Goal: Find specific page/section: Find specific page/section

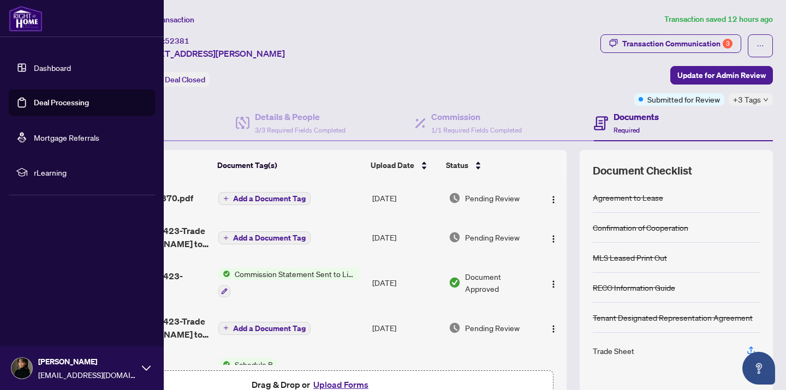
click at [71, 63] on link "Dashboard" at bounding box center [52, 68] width 37 height 10
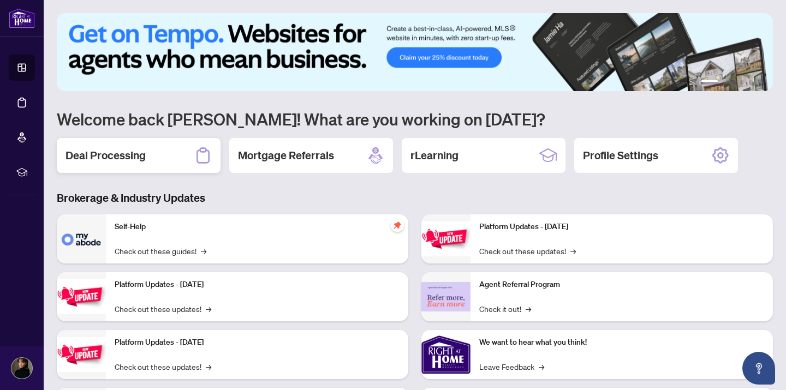
click at [191, 143] on div "Deal Processing" at bounding box center [139, 155] width 164 height 35
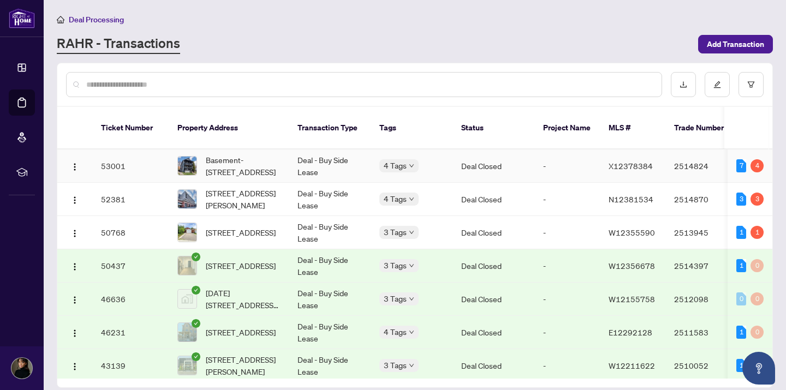
click at [264, 162] on span "Basement-[STREET_ADDRESS]" at bounding box center [243, 166] width 74 height 24
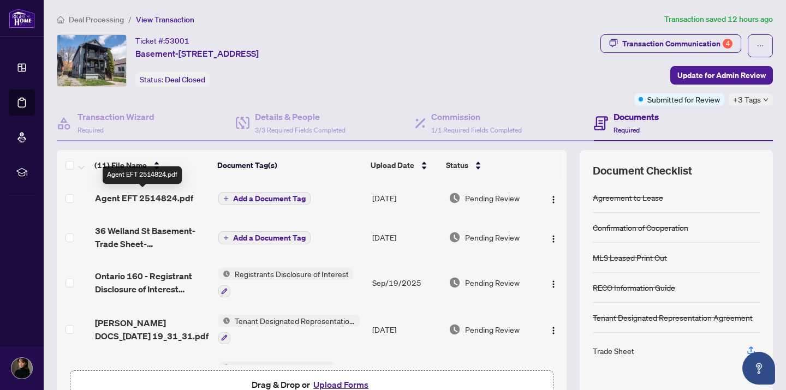
click at [164, 198] on span "Agent EFT 2514824.pdf" at bounding box center [144, 198] width 98 height 13
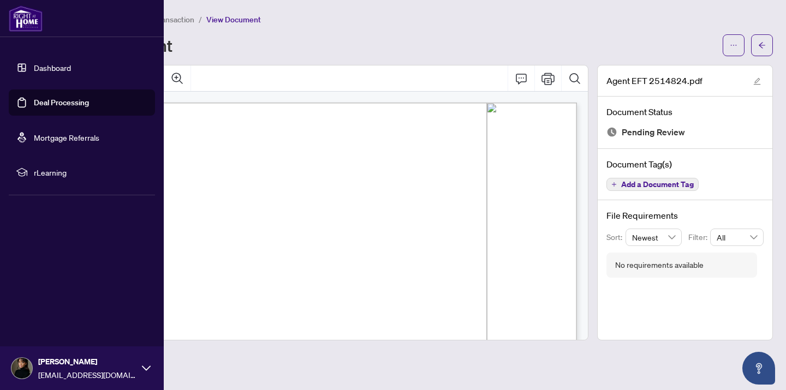
click at [36, 64] on link "Dashboard" at bounding box center [52, 68] width 37 height 10
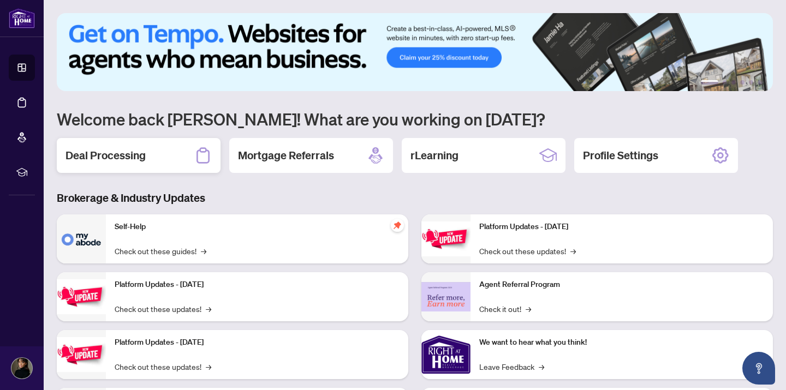
click at [182, 156] on div "Deal Processing" at bounding box center [139, 155] width 164 height 35
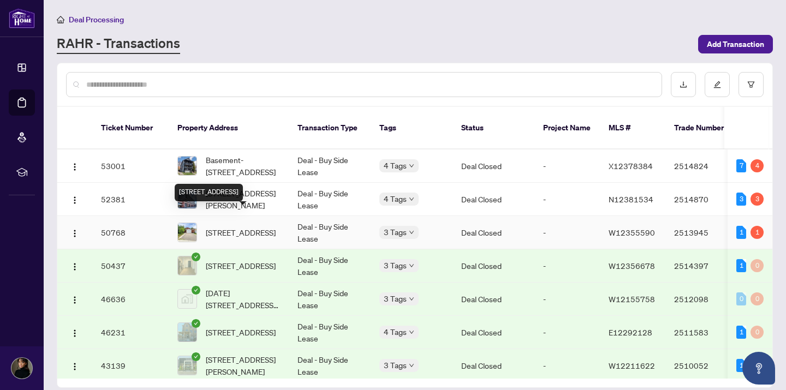
click at [258, 227] on span "[STREET_ADDRESS]" at bounding box center [241, 233] width 70 height 12
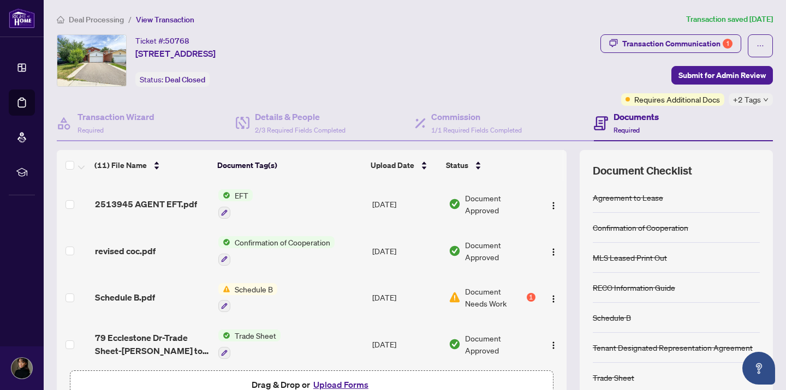
click at [161, 212] on td "2513945 AGENT EFT.pdf" at bounding box center [152, 204] width 123 height 47
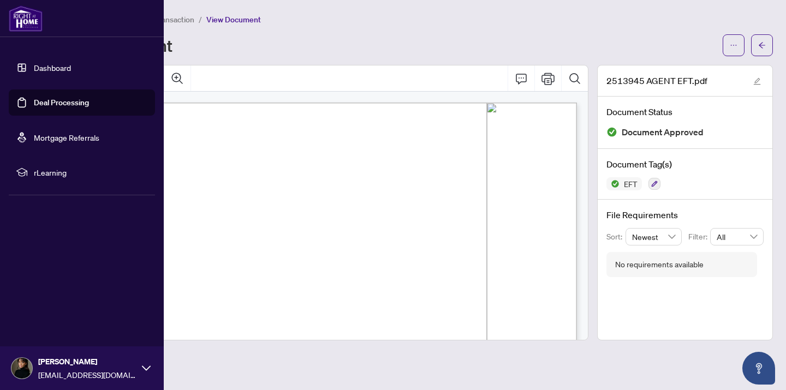
click at [34, 68] on link "Dashboard" at bounding box center [52, 68] width 37 height 10
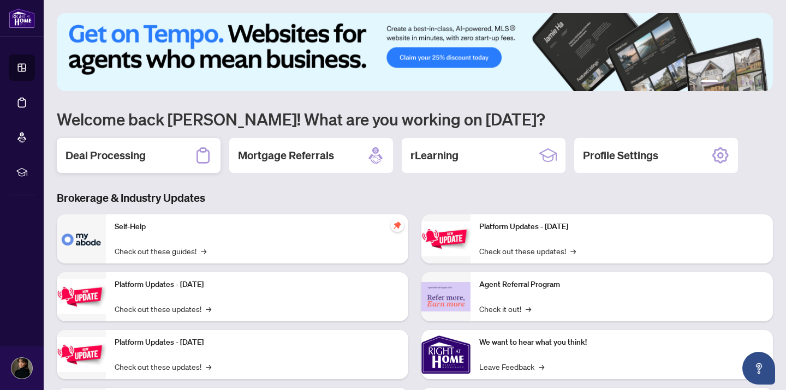
click at [179, 152] on div "Deal Processing" at bounding box center [139, 155] width 164 height 35
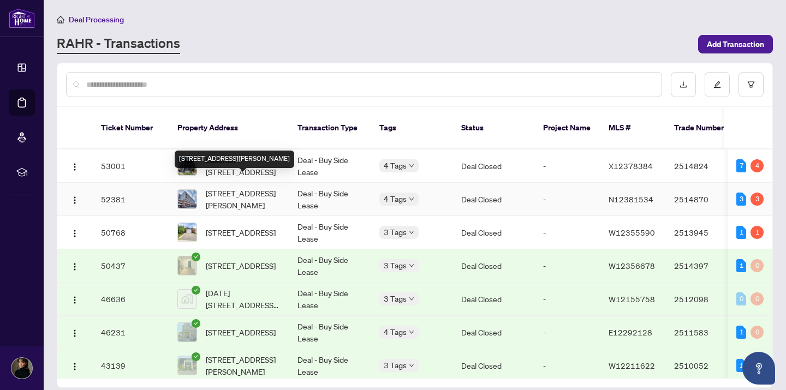
click at [233, 192] on span "[STREET_ADDRESS][PERSON_NAME]" at bounding box center [243, 199] width 74 height 24
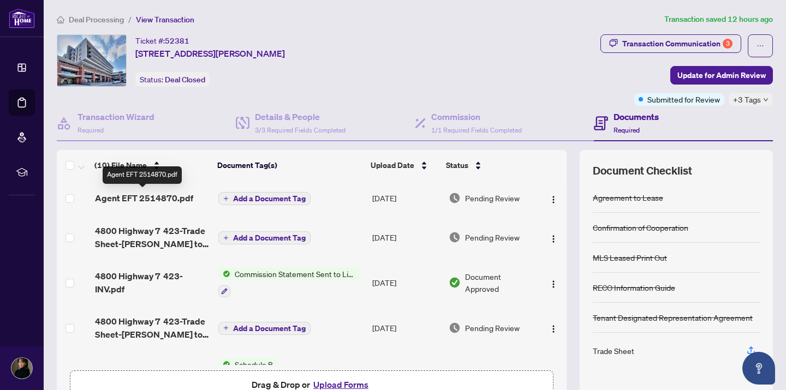
click at [168, 203] on span "Agent EFT 2514870.pdf" at bounding box center [144, 198] width 98 height 13
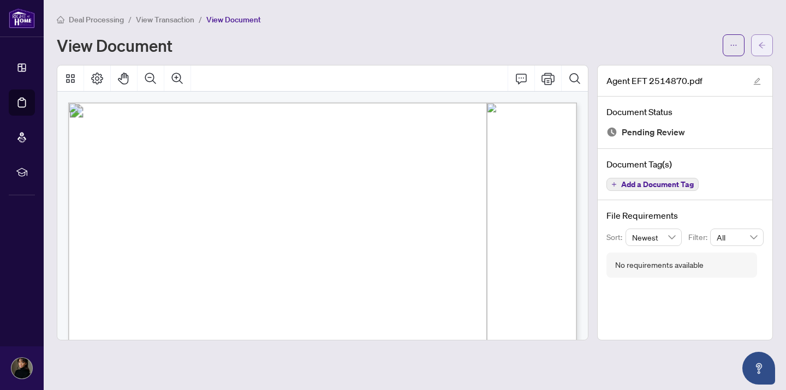
click at [765, 46] on icon "arrow-left" at bounding box center [762, 45] width 8 height 8
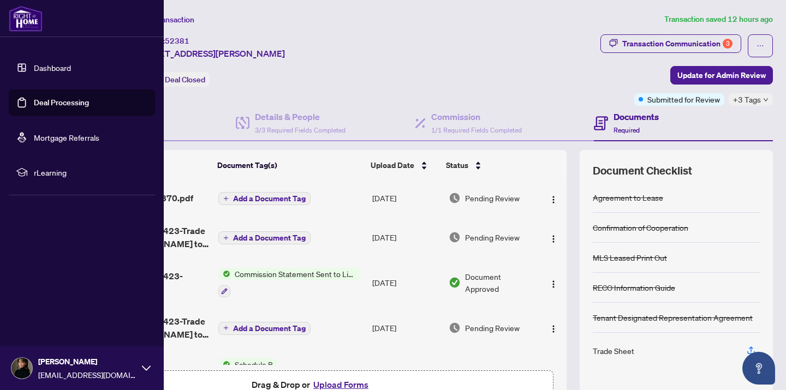
click at [46, 70] on link "Dashboard" at bounding box center [52, 68] width 37 height 10
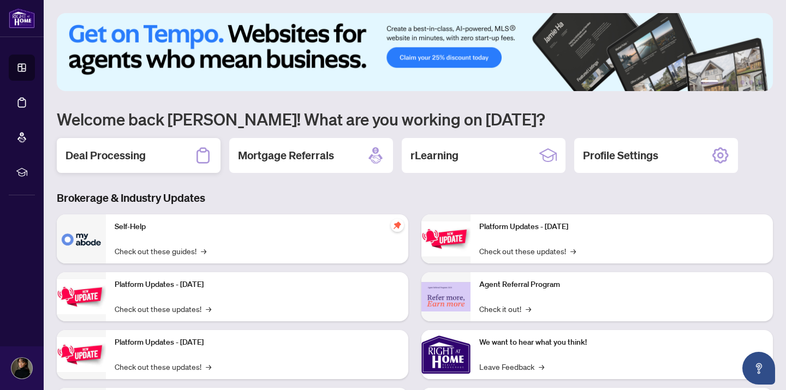
click at [169, 155] on div "Deal Processing" at bounding box center [139, 155] width 164 height 35
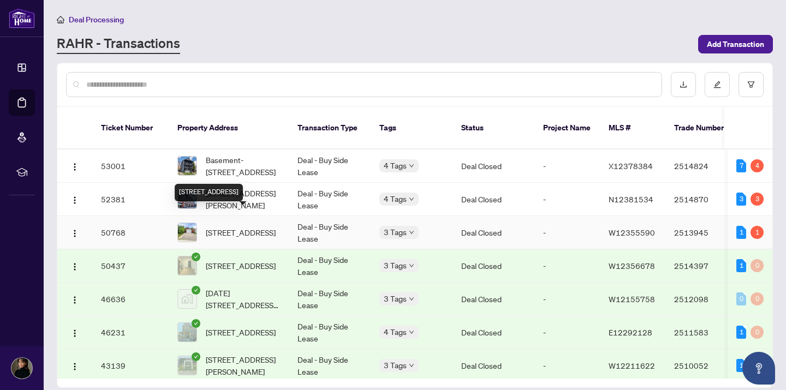
click at [257, 227] on span "[STREET_ADDRESS]" at bounding box center [241, 233] width 70 height 12
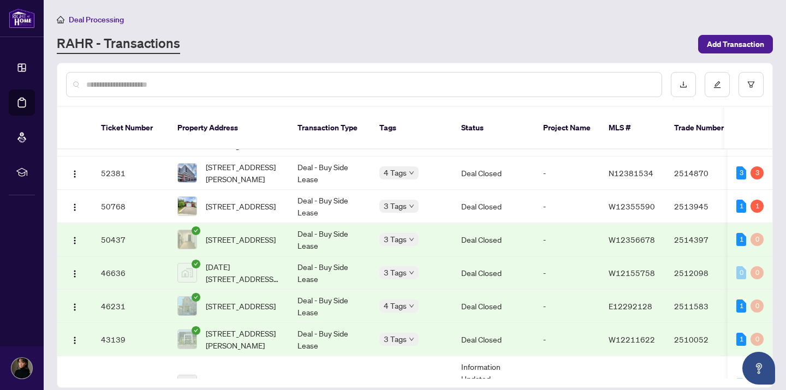
scroll to position [32, 0]
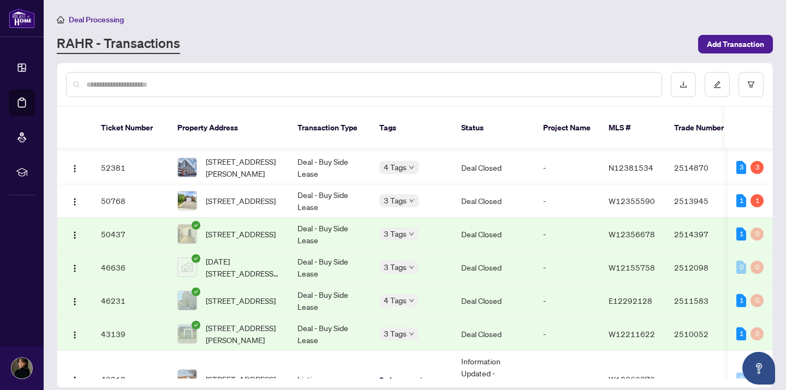
click at [263, 228] on span "[STREET_ADDRESS]" at bounding box center [241, 234] width 70 height 12
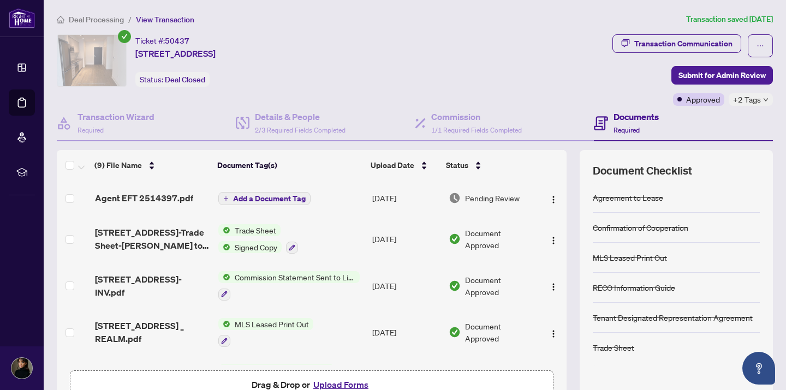
click at [170, 197] on span "Agent EFT 2514397.pdf" at bounding box center [144, 198] width 98 height 13
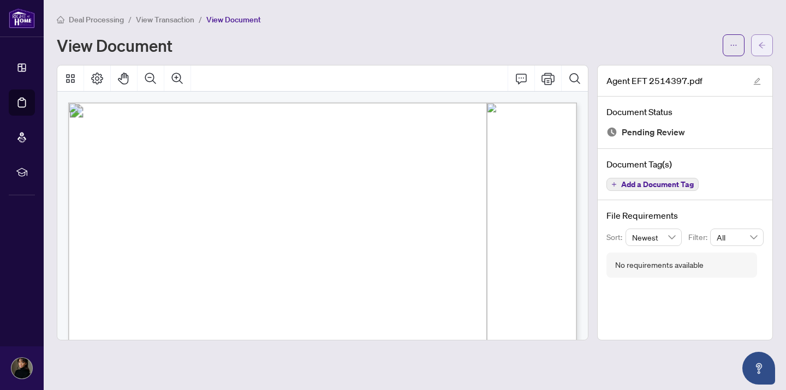
click at [768, 46] on button "button" at bounding box center [762, 45] width 22 height 22
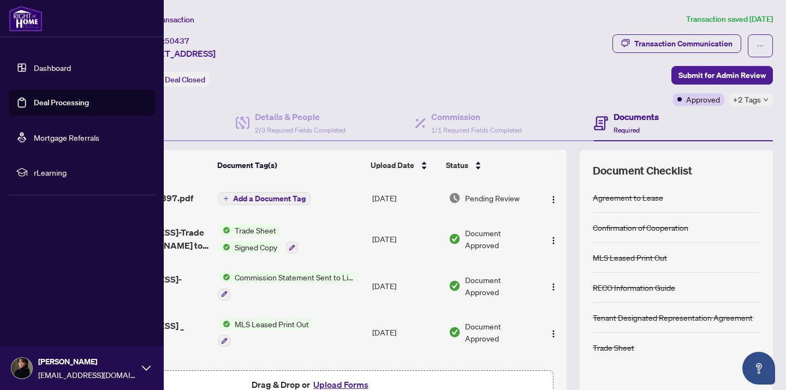
click at [44, 73] on link "Dashboard" at bounding box center [52, 68] width 37 height 10
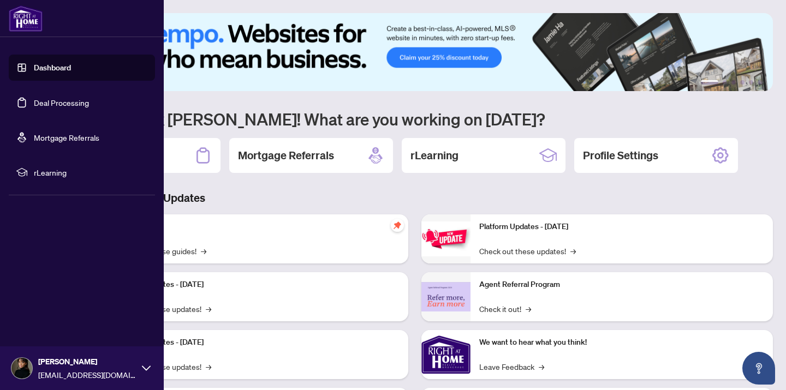
click at [163, 156] on ul "Dashboard Deal Processing Mortgage Referrals rLearning" at bounding box center [82, 120] width 164 height 149
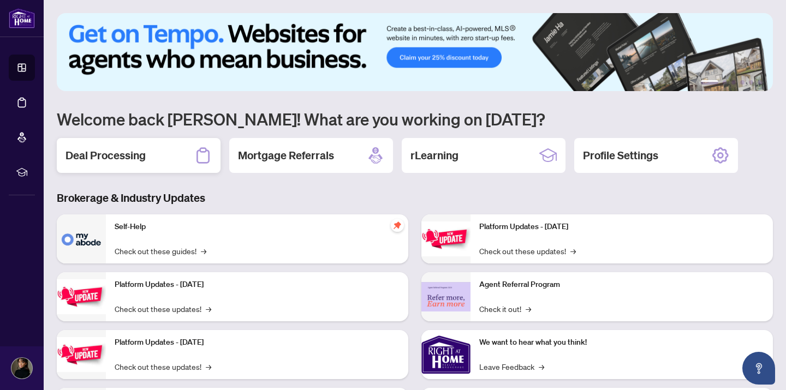
click at [164, 157] on div "Deal Processing" at bounding box center [139, 155] width 164 height 35
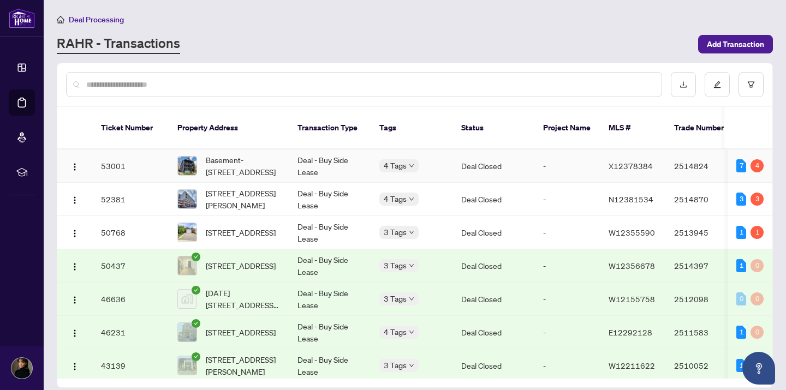
click at [235, 164] on span "Basement-[STREET_ADDRESS]" at bounding box center [243, 166] width 74 height 24
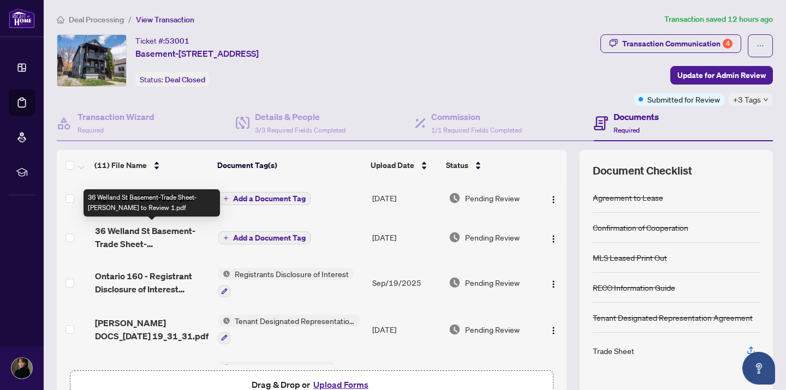
click at [151, 198] on div "36 Welland St Basement-Trade Sheet-[PERSON_NAME] to Review 1.pdf" at bounding box center [152, 202] width 136 height 27
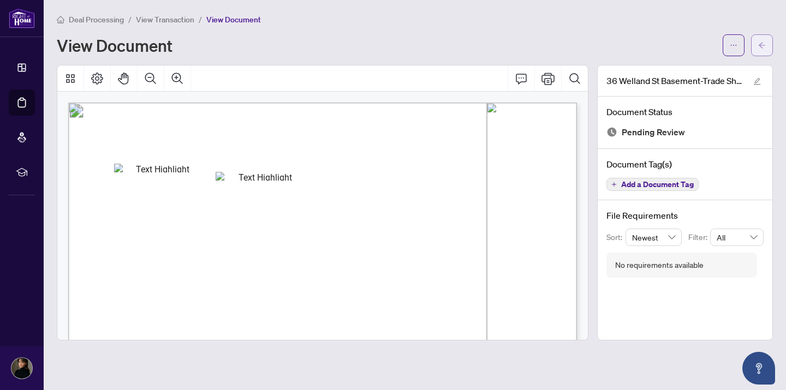
click at [759, 50] on span "button" at bounding box center [762, 45] width 8 height 17
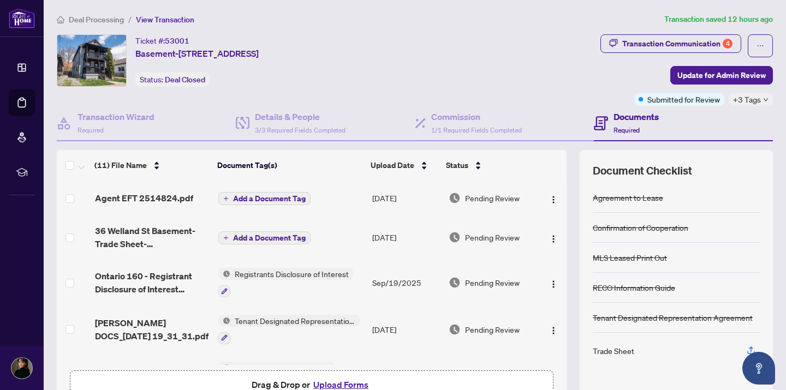
click at [146, 198] on span "Agent EFT 2514824.pdf" at bounding box center [144, 198] width 98 height 13
